Goal: Information Seeking & Learning: Learn about a topic

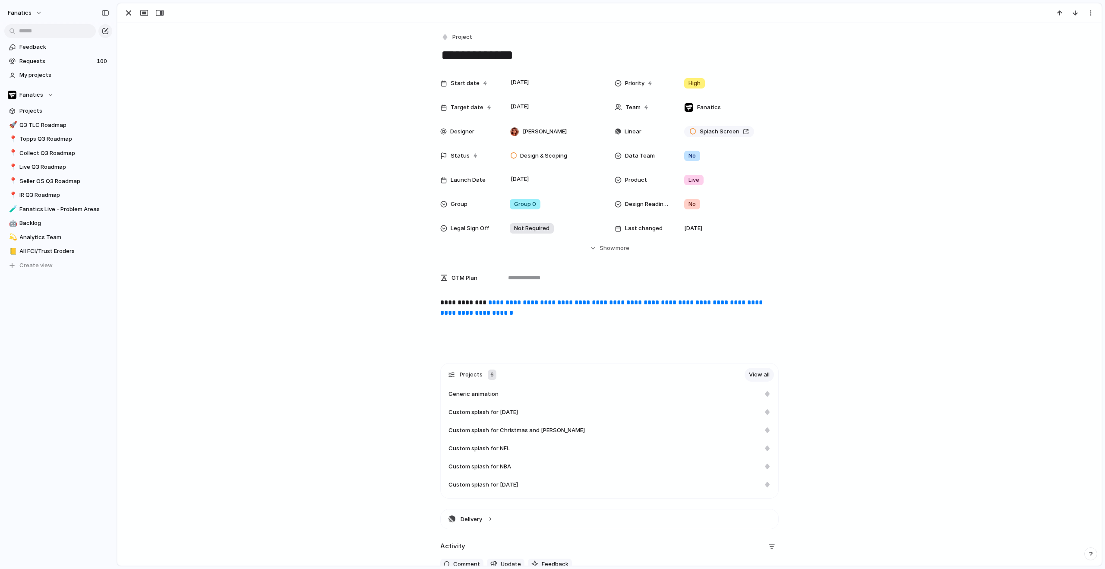
click at [530, 309] on link "**********" at bounding box center [602, 307] width 324 height 17
click at [127, 12] on div "button" at bounding box center [128, 13] width 10 height 10
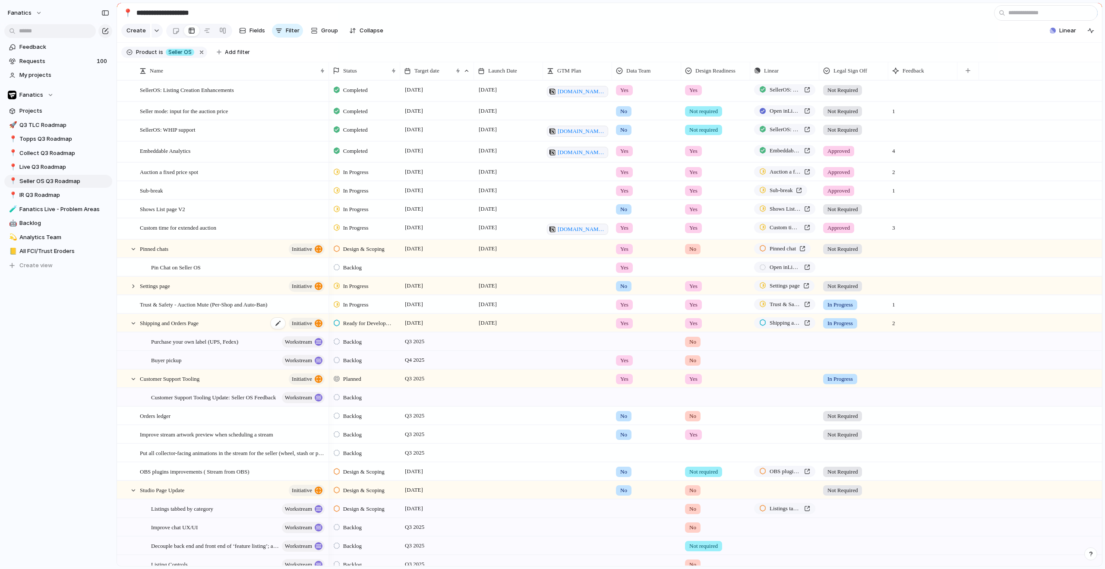
type input "*"
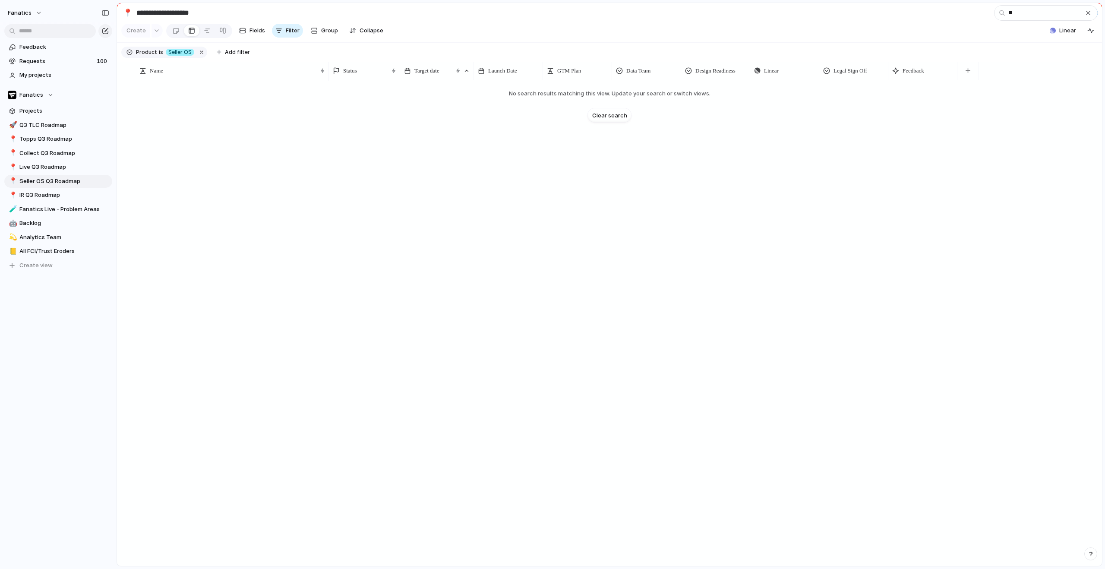
type input "*"
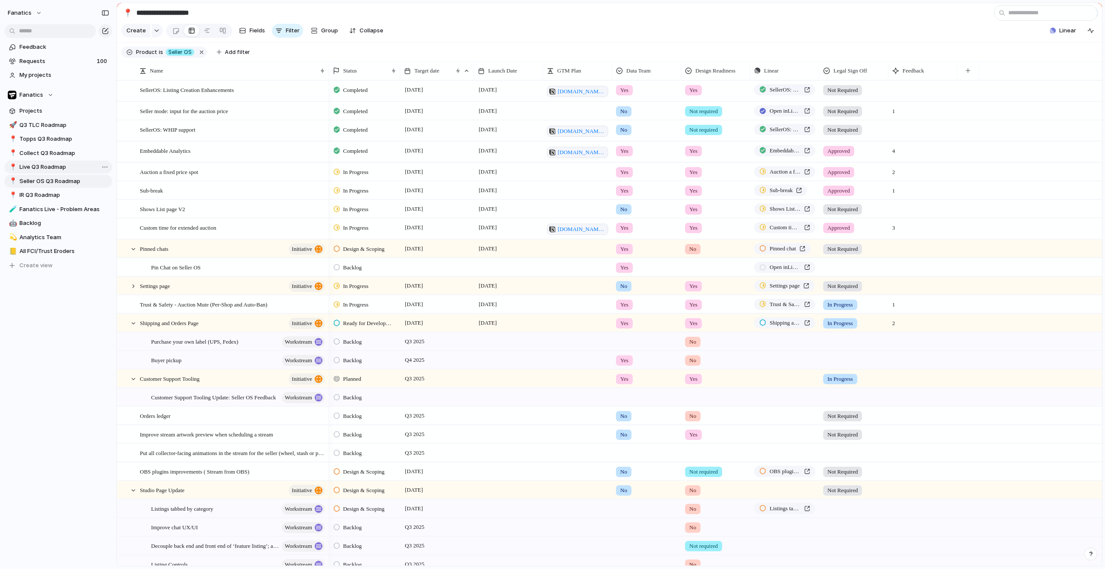
click at [38, 163] on span "Live Q3 Roadmap" at bounding box center [64, 167] width 90 height 9
type input "**********"
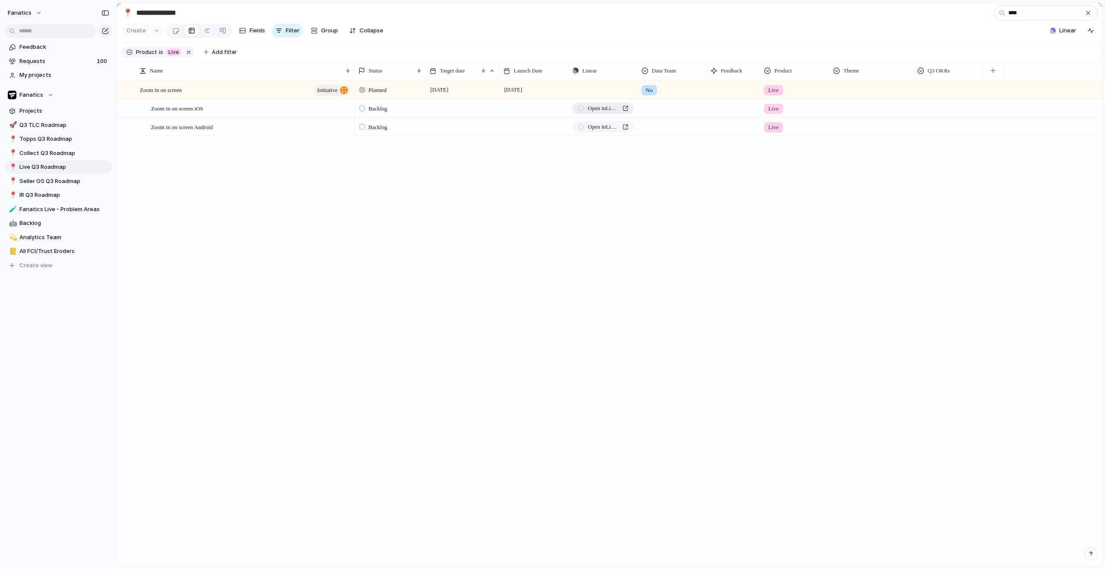
type input "****"
click at [602, 113] on span "Open in Linear" at bounding box center [603, 108] width 31 height 9
click at [606, 131] on span "Open in Linear" at bounding box center [603, 127] width 31 height 9
click at [1087, 15] on div "button" at bounding box center [1087, 12] width 7 height 7
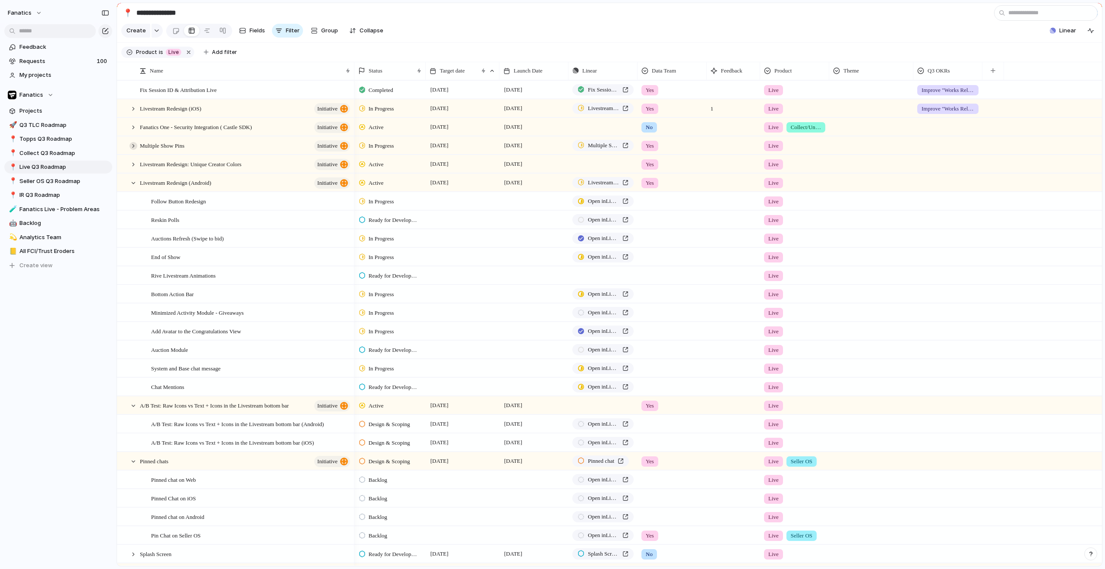
click at [132, 150] on div at bounding box center [133, 146] width 8 height 8
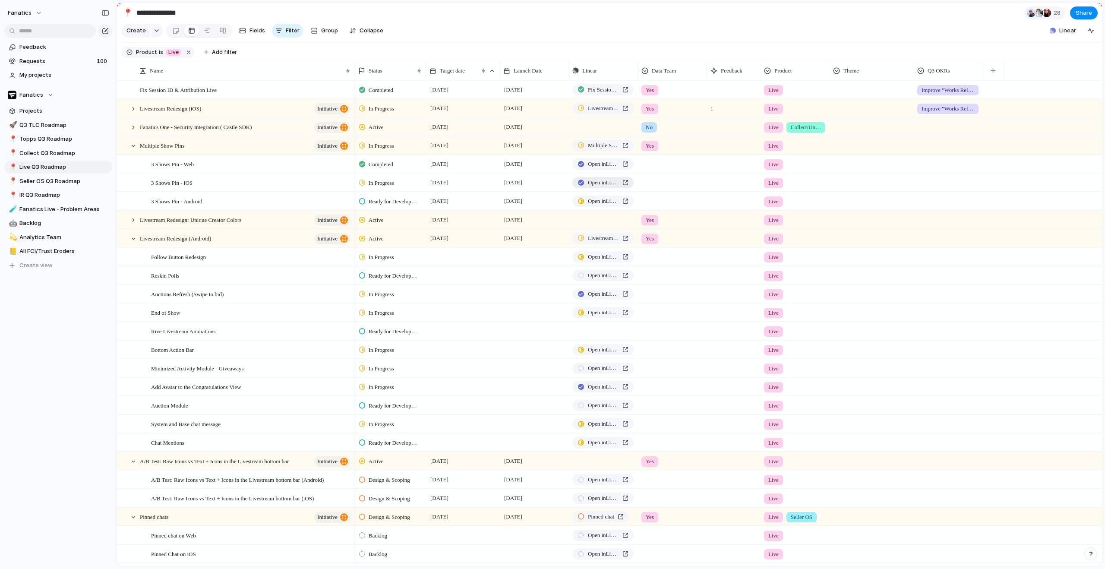
click at [602, 187] on span "Open in Linear" at bounding box center [603, 182] width 31 height 9
click at [611, 205] on span "Open in Linear" at bounding box center [603, 201] width 31 height 9
click at [133, 150] on div at bounding box center [133, 146] width 8 height 8
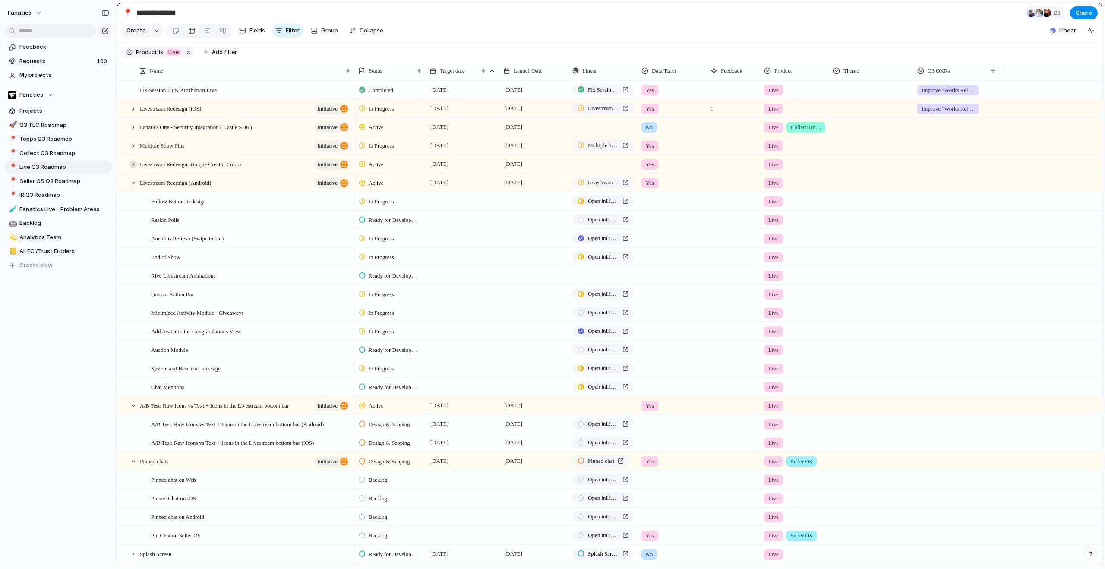
click at [132, 168] on div at bounding box center [133, 165] width 8 height 8
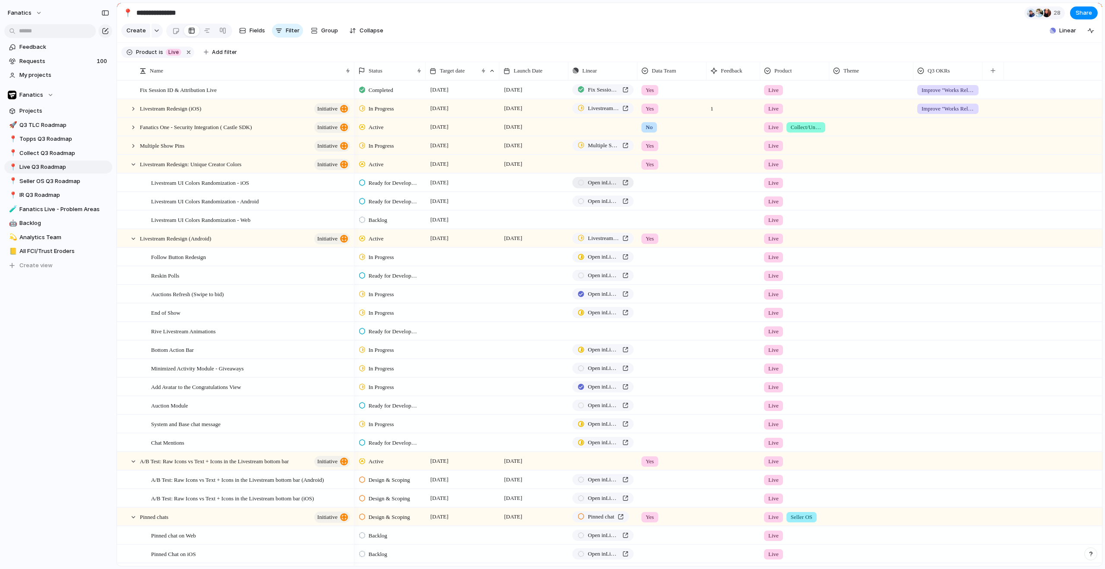
click at [623, 188] on link "Open in Linear" at bounding box center [602, 182] width 61 height 11
click at [605, 205] on span "Open in Linear" at bounding box center [603, 201] width 31 height 9
click at [130, 168] on div at bounding box center [133, 165] width 8 height 8
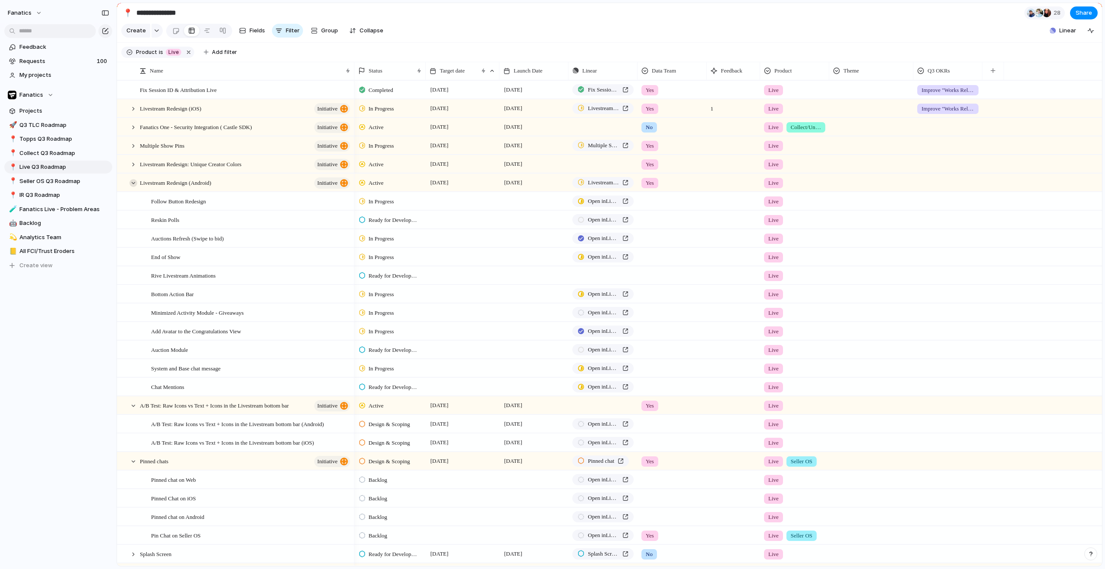
click at [130, 187] on div at bounding box center [133, 183] width 8 height 8
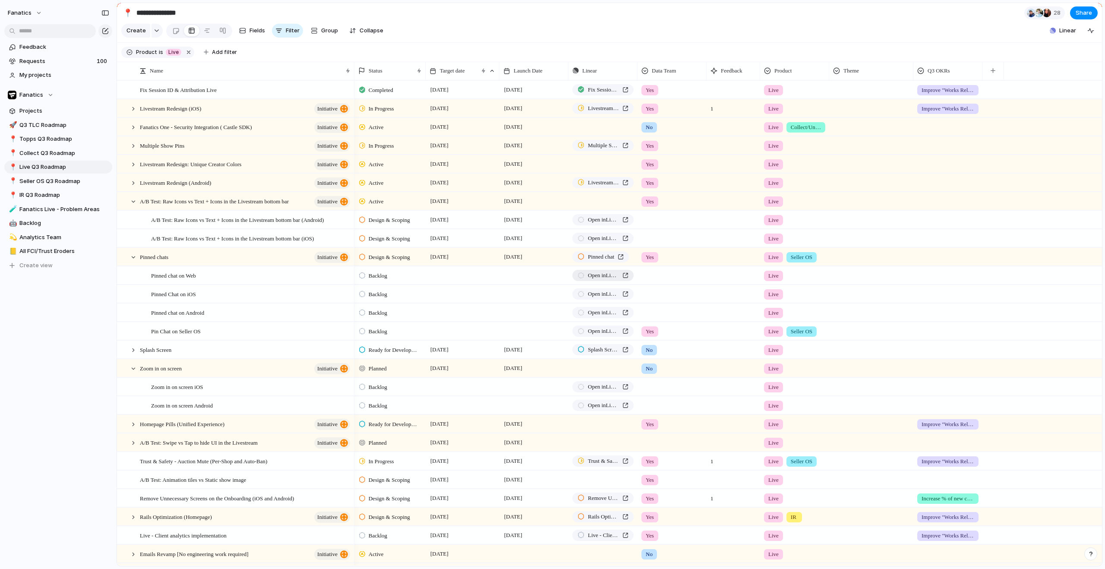
click at [602, 280] on span "Open in Linear" at bounding box center [603, 275] width 31 height 9
click at [134, 354] on div at bounding box center [133, 350] width 8 height 8
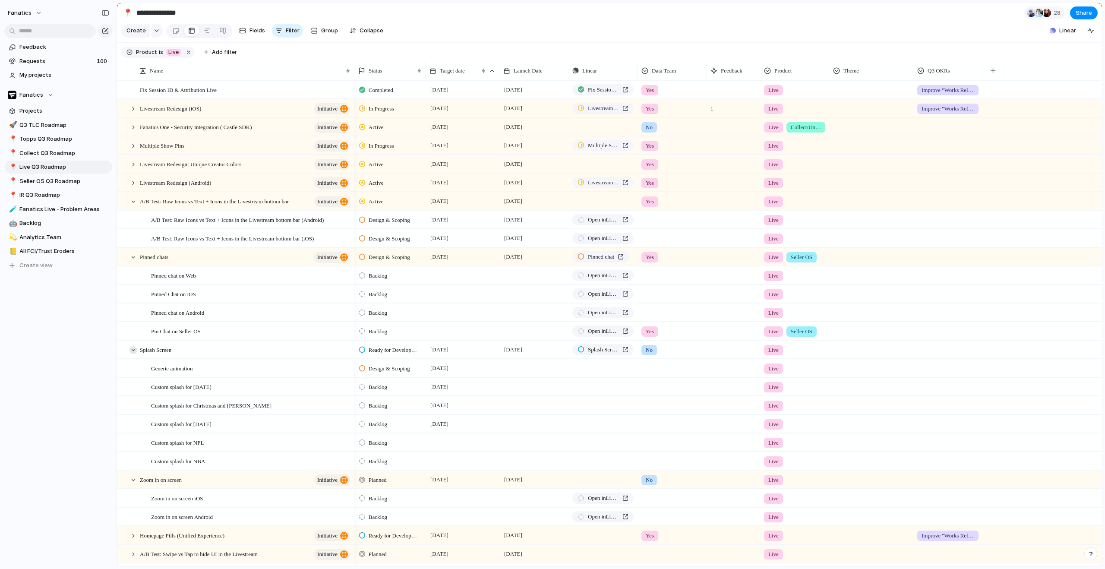
click at [134, 354] on div at bounding box center [133, 350] width 8 height 8
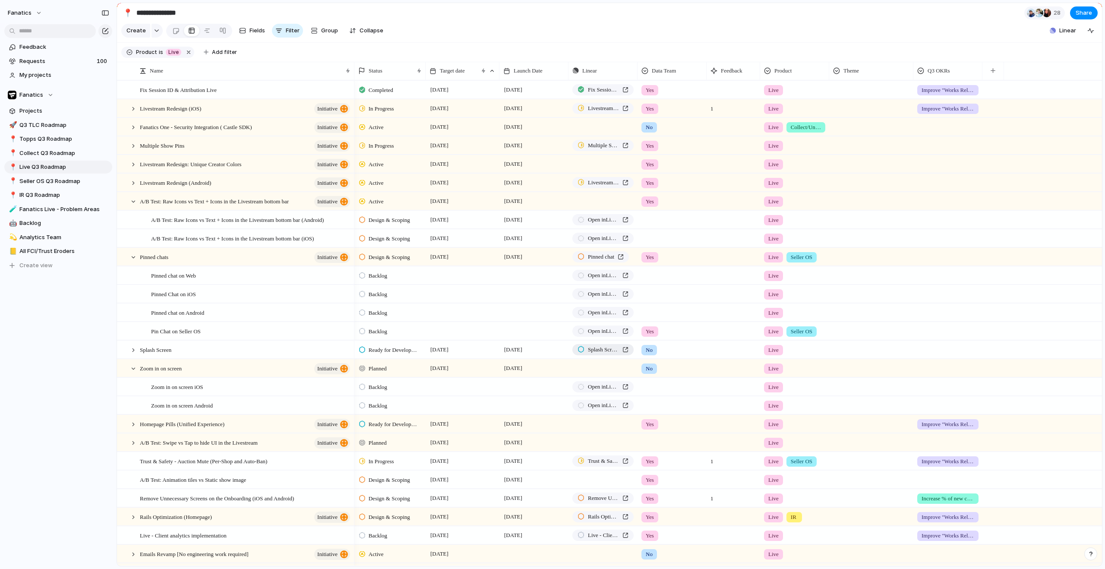
click at [596, 354] on span "Splash Screen" at bounding box center [603, 349] width 31 height 9
click at [137, 428] on div at bounding box center [133, 424] width 8 height 8
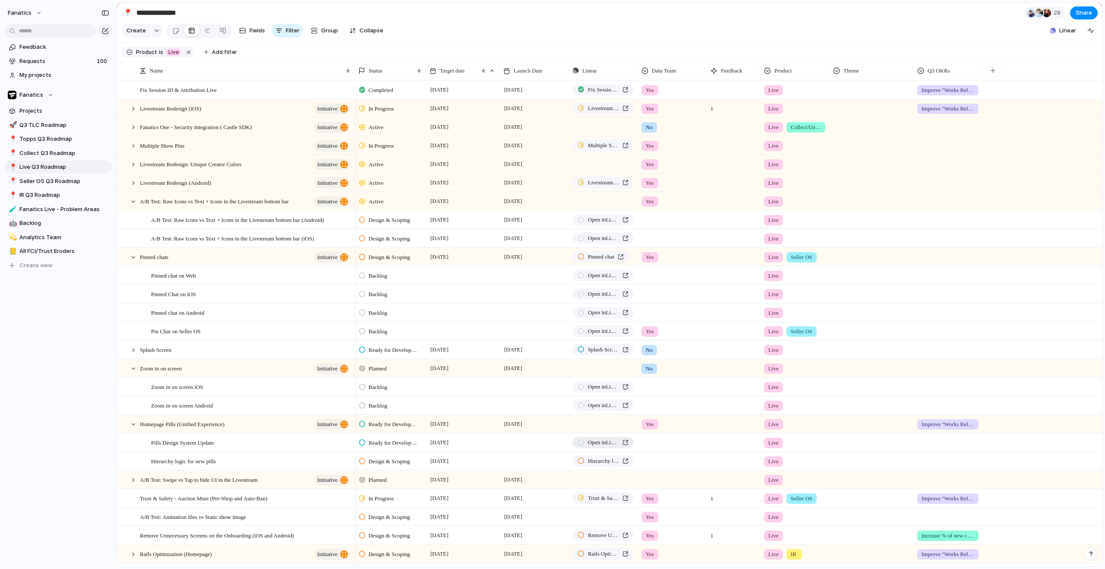
click at [604, 447] on span "Open in Linear" at bounding box center [603, 442] width 31 height 9
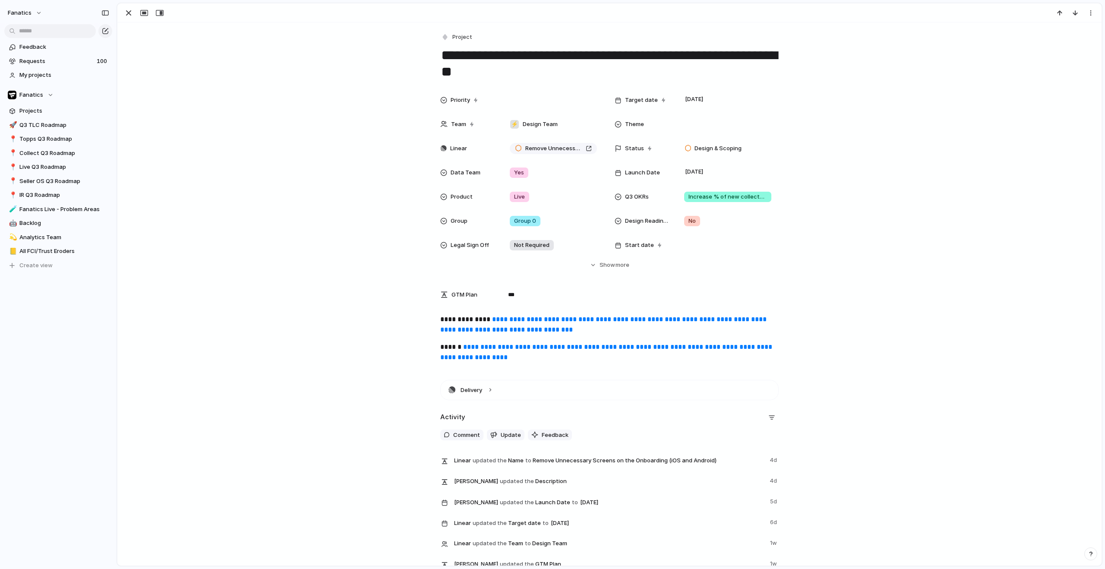
click at [574, 323] on span "**********" at bounding box center [604, 324] width 328 height 17
click at [514, 347] on span "**********" at bounding box center [607, 352] width 334 height 17
click at [542, 150] on span "Remove Unnecessary Screens on the Onboarding (iOS and Android)" at bounding box center [553, 148] width 57 height 9
